Goal: Task Accomplishment & Management: Use online tool/utility

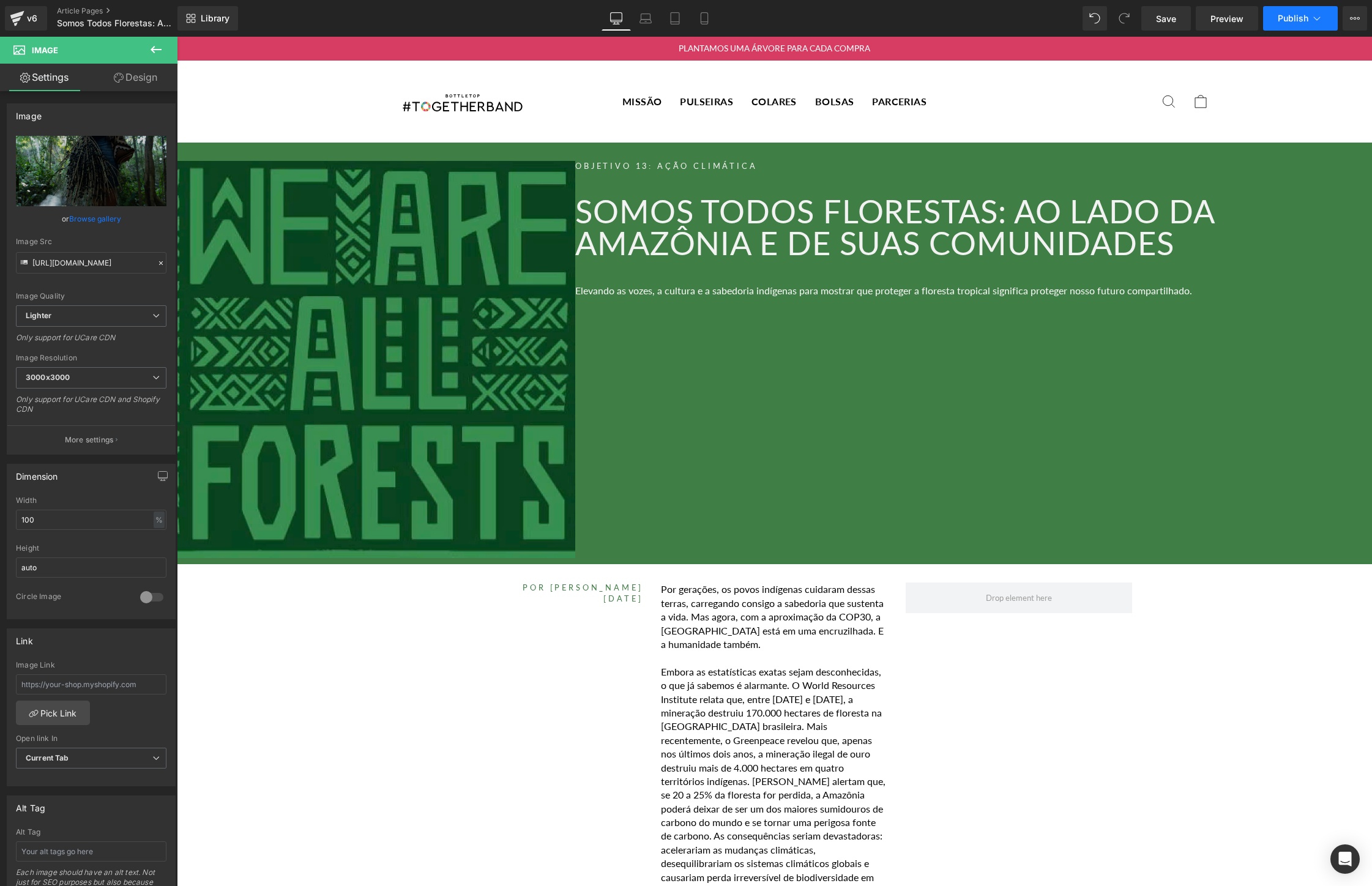
click at [1304, 15] on span "Publish" at bounding box center [1293, 18] width 30 height 10
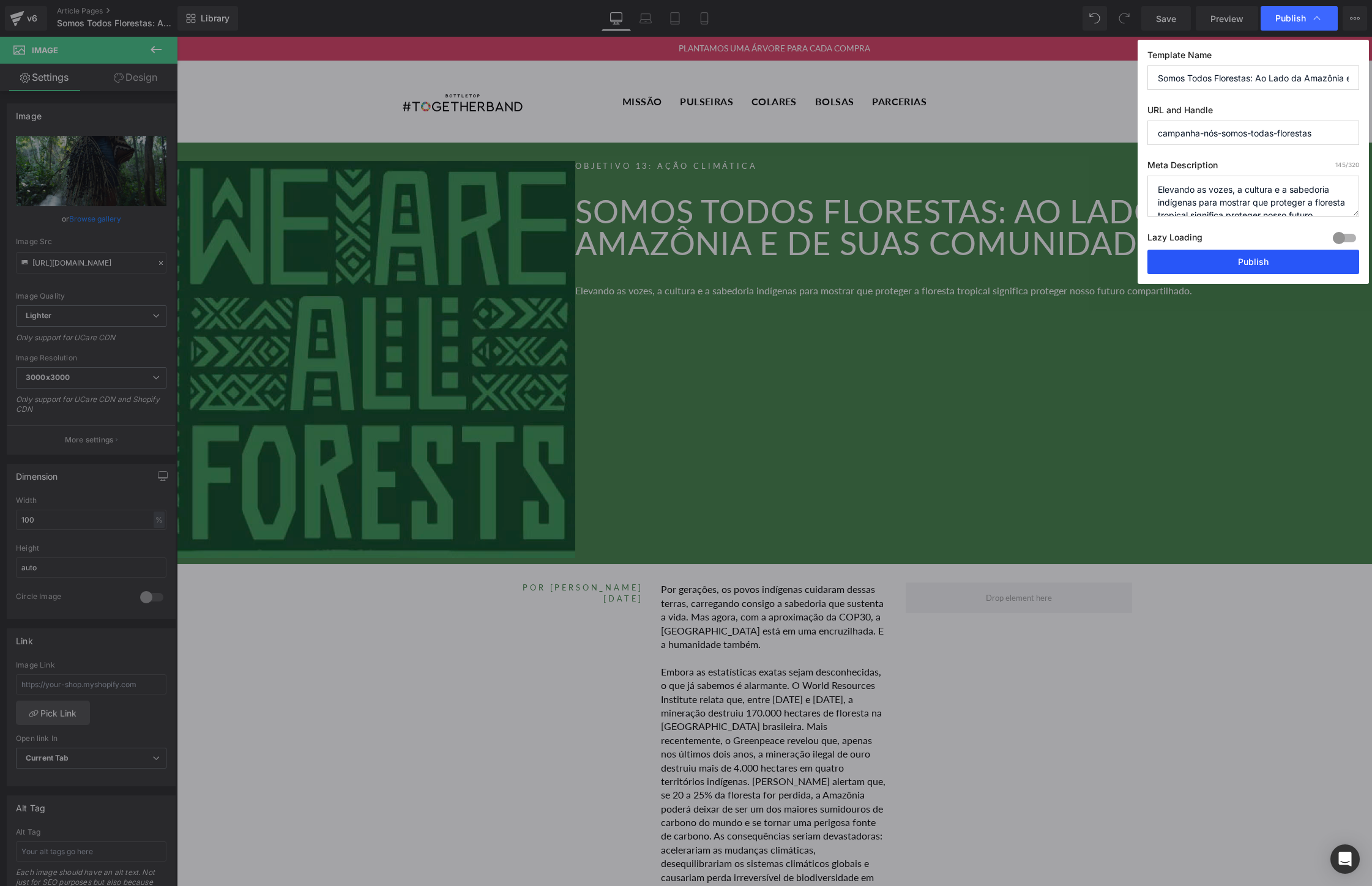
click at [1277, 255] on button "Publish" at bounding box center [1253, 262] width 212 height 25
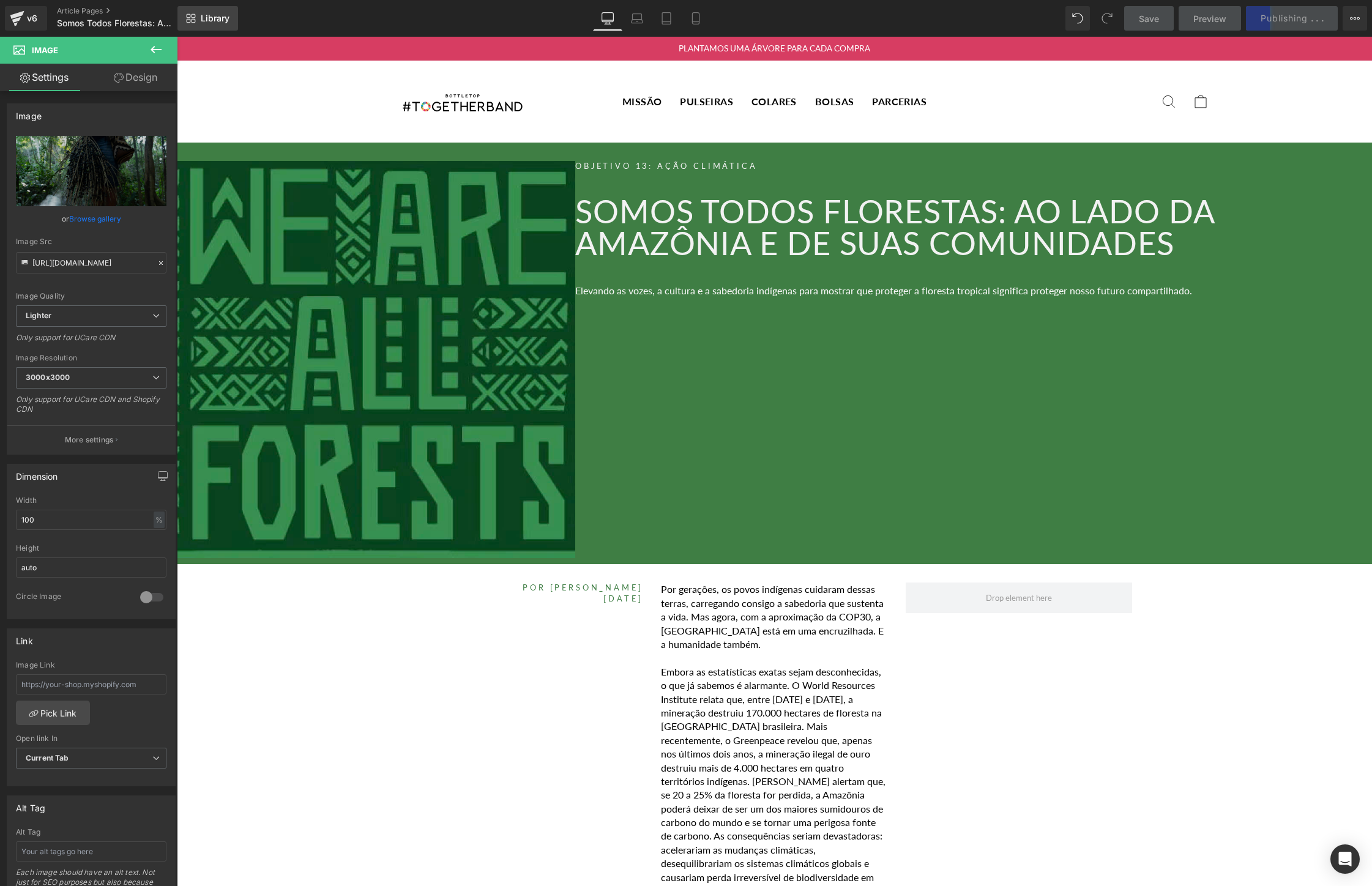
click at [198, 12] on link "Library" at bounding box center [208, 19] width 60 height 25
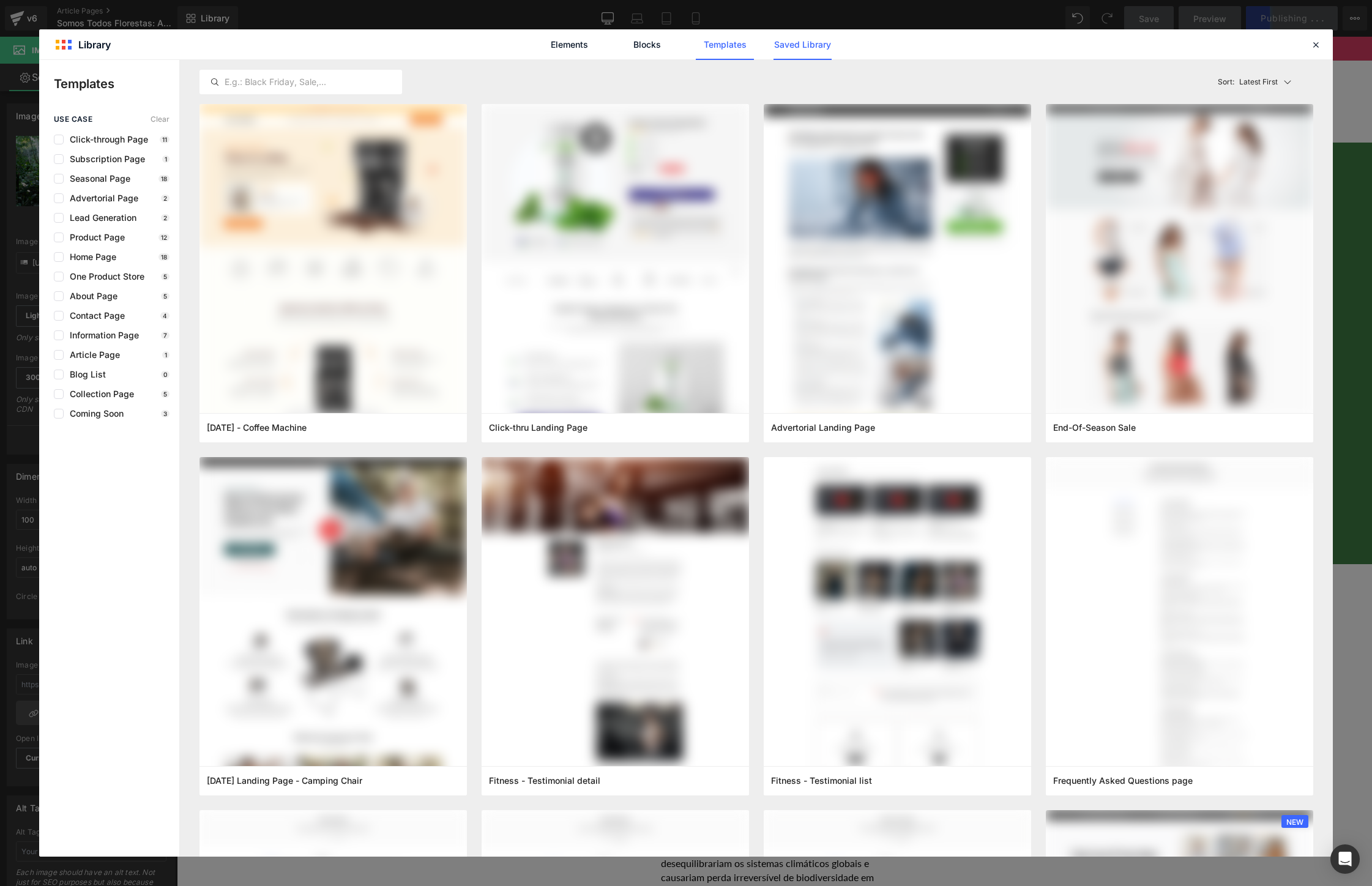
click at [813, 40] on link "Saved Library" at bounding box center [802, 44] width 58 height 30
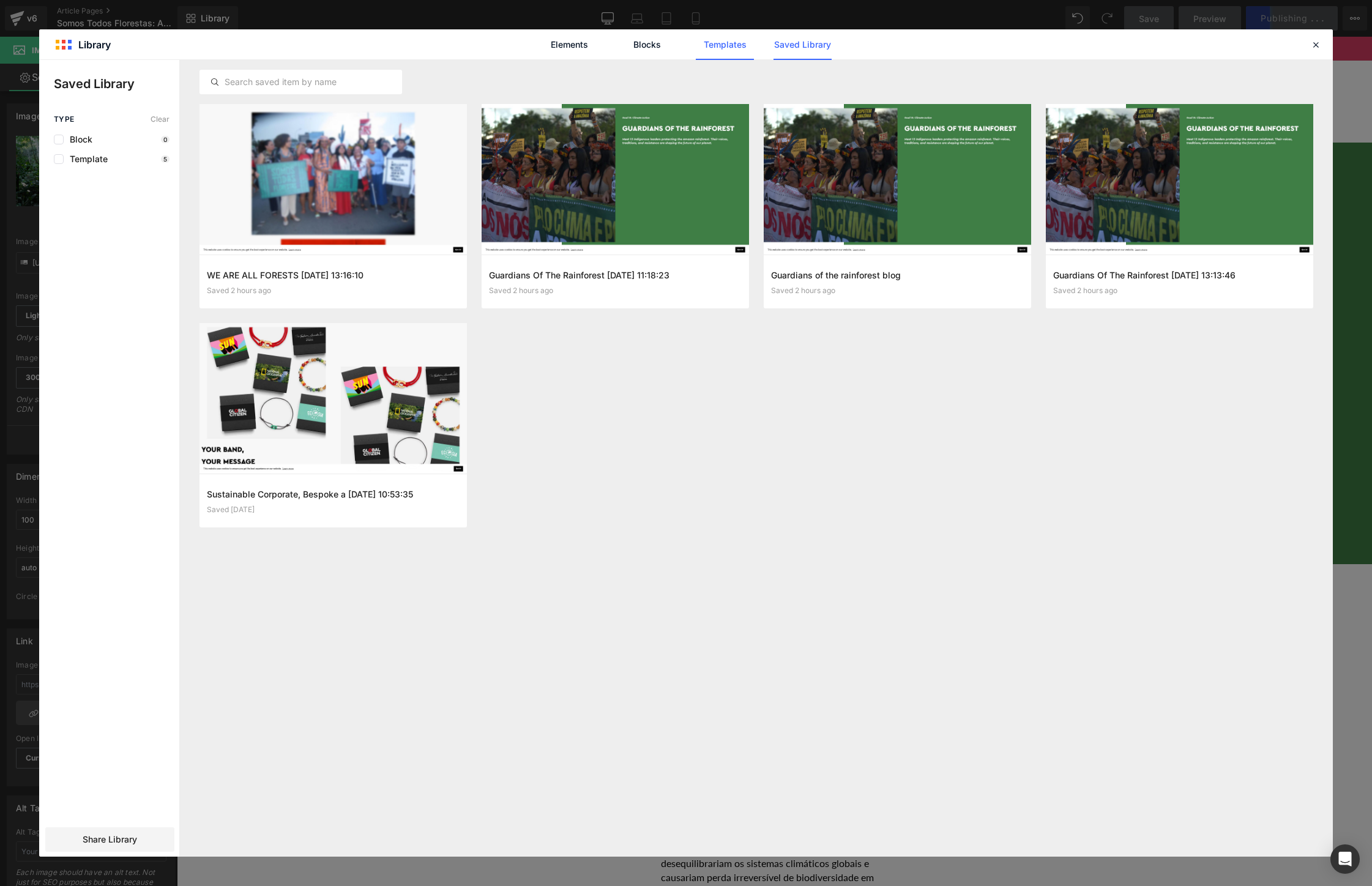
click at [728, 45] on link "Templates" at bounding box center [725, 44] width 58 height 30
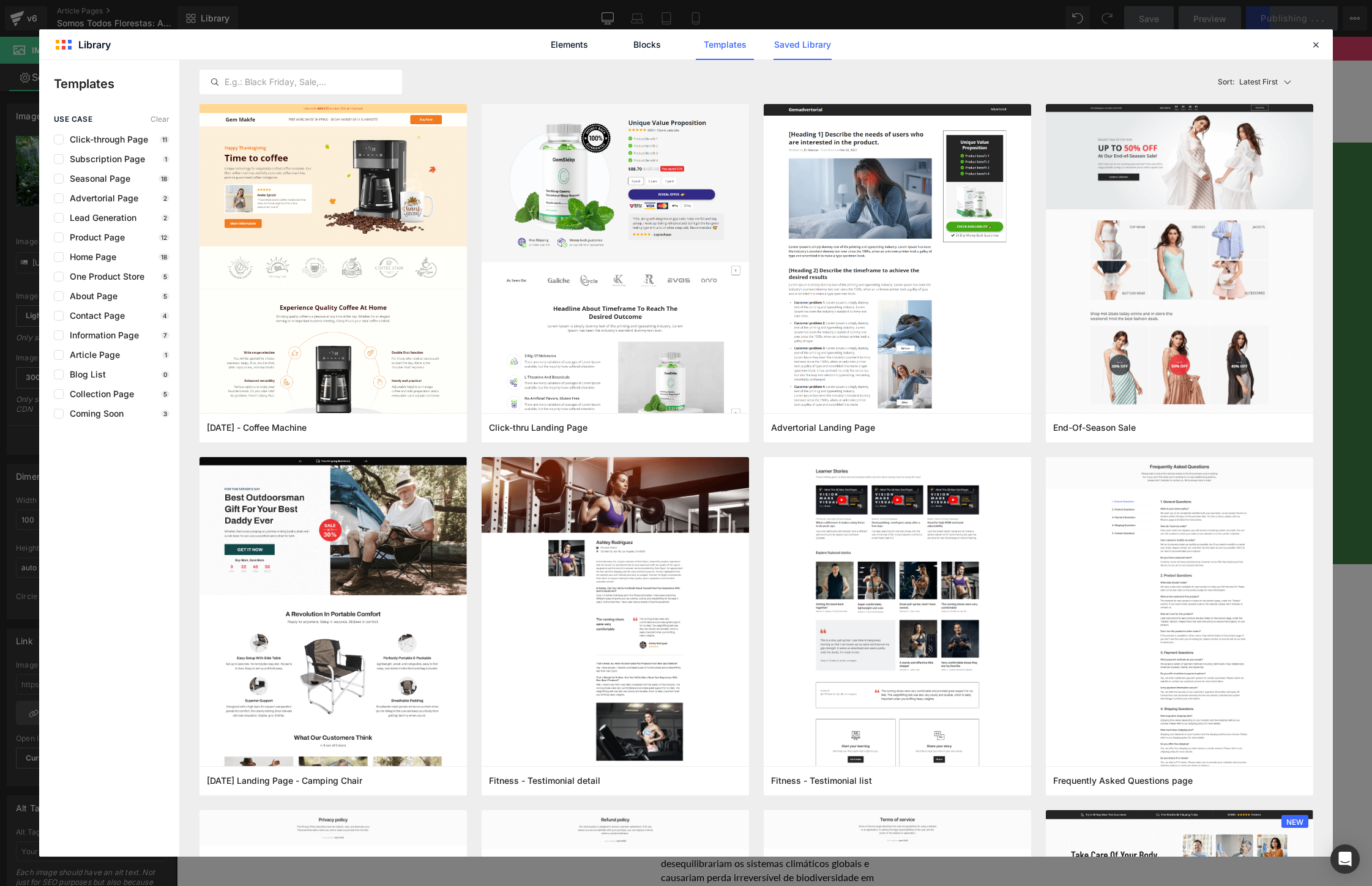
click at [815, 47] on link "Saved Library" at bounding box center [802, 44] width 58 height 30
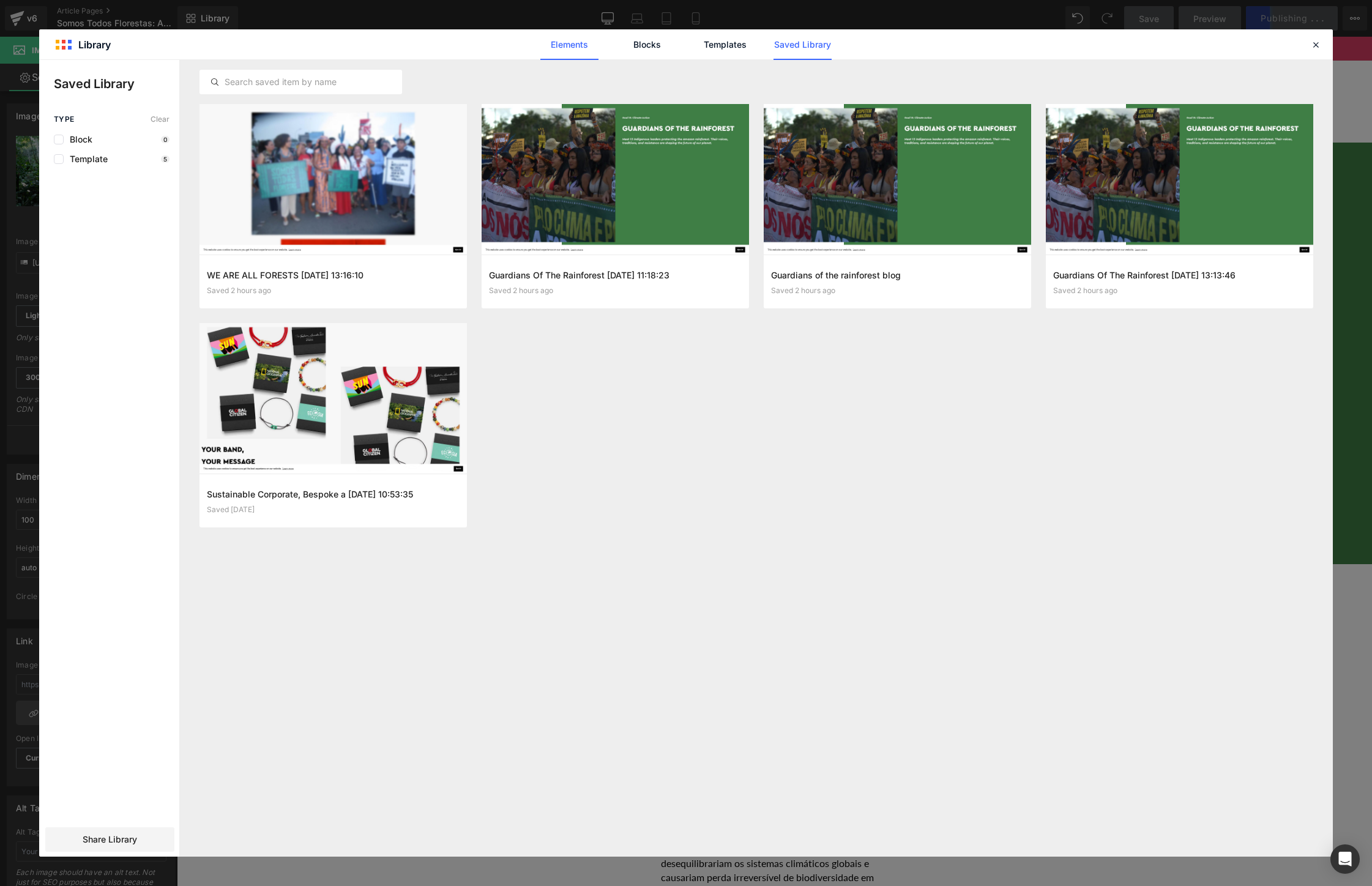
click at [696, 53] on link "Elements" at bounding box center [725, 44] width 58 height 30
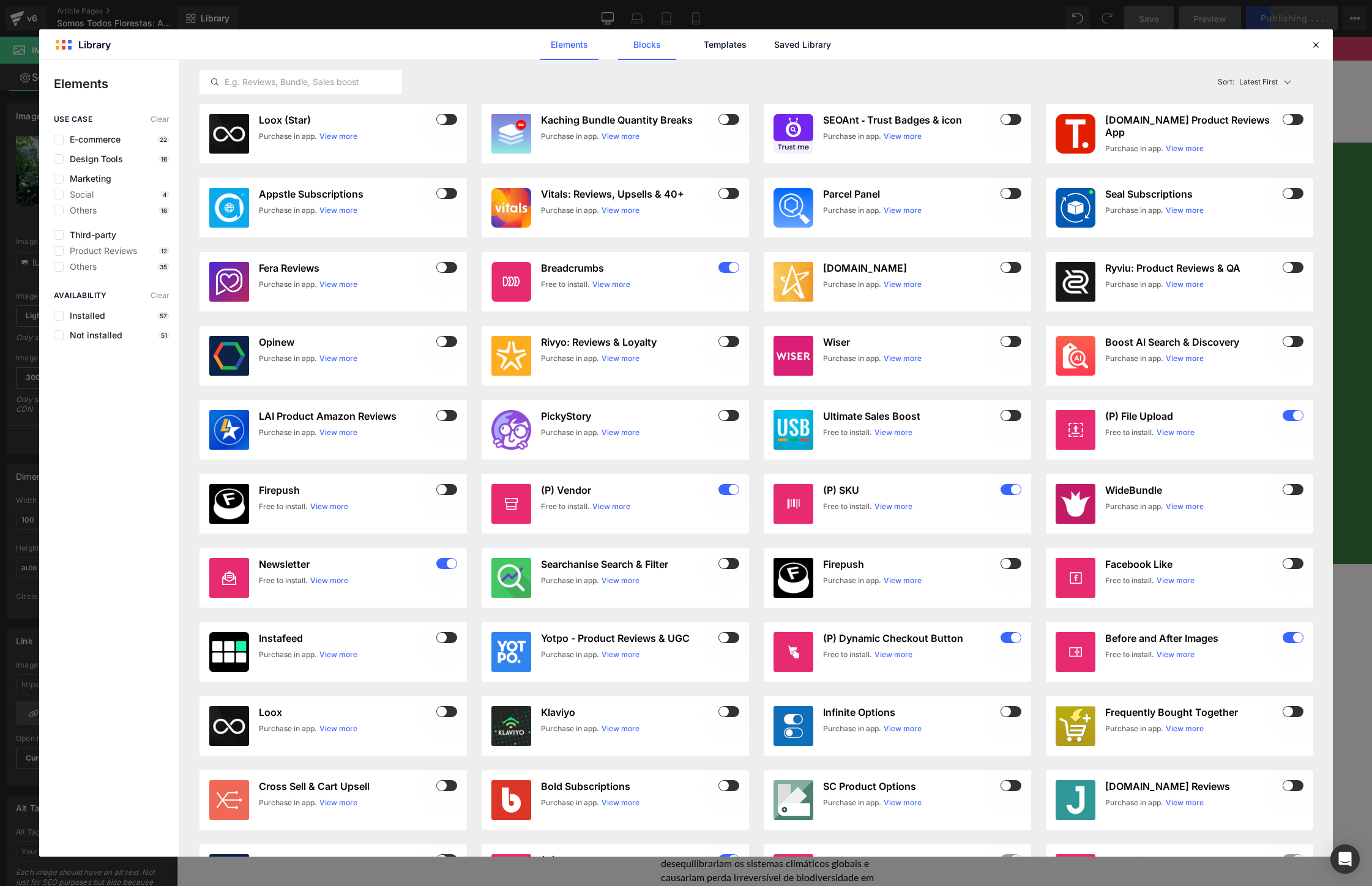
click at [774, 43] on link "Blocks" at bounding box center [802, 44] width 58 height 30
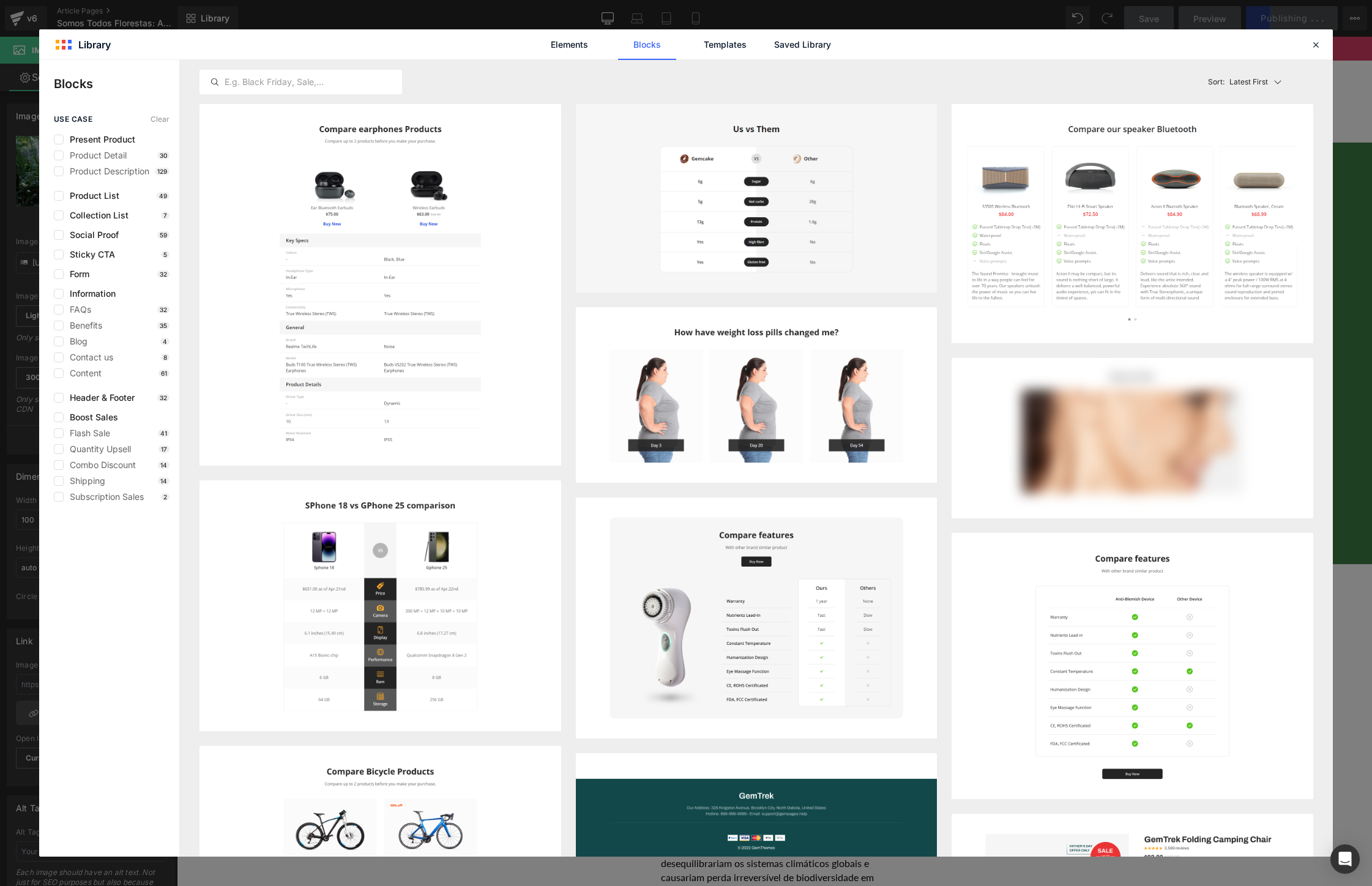
click at [1323, 45] on div "Elements Blocks Templates Saved Library" at bounding box center [686, 44] width 1294 height 30
drag, startPoint x: 1319, startPoint y: 46, endPoint x: 1137, endPoint y: 9, distance: 185.7
click at [1319, 46] on icon at bounding box center [1316, 45] width 11 height 11
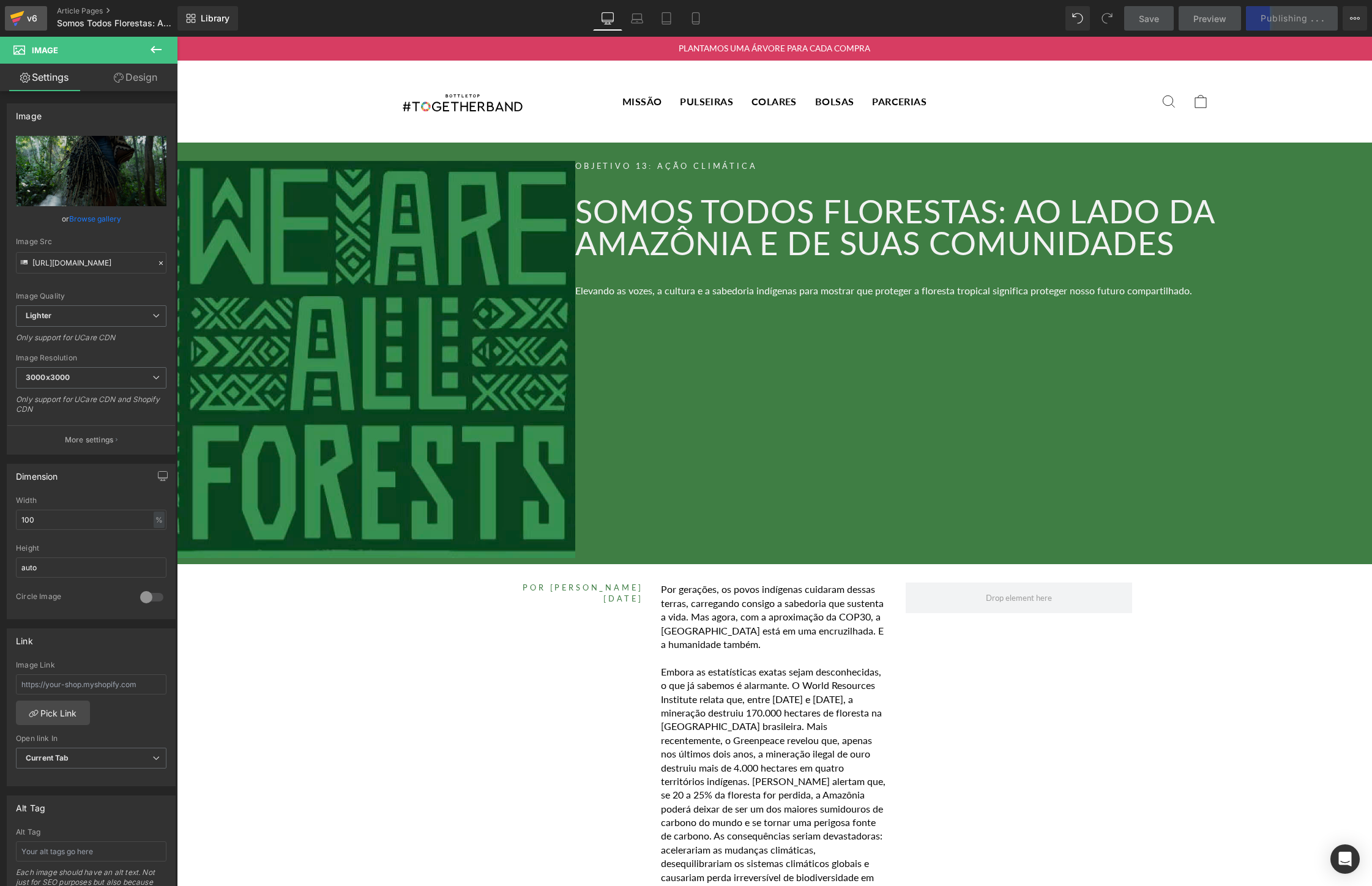
click at [39, 13] on div "v6" at bounding box center [33, 18] width 16 height 16
